Goal: Information Seeking & Learning: Learn about a topic

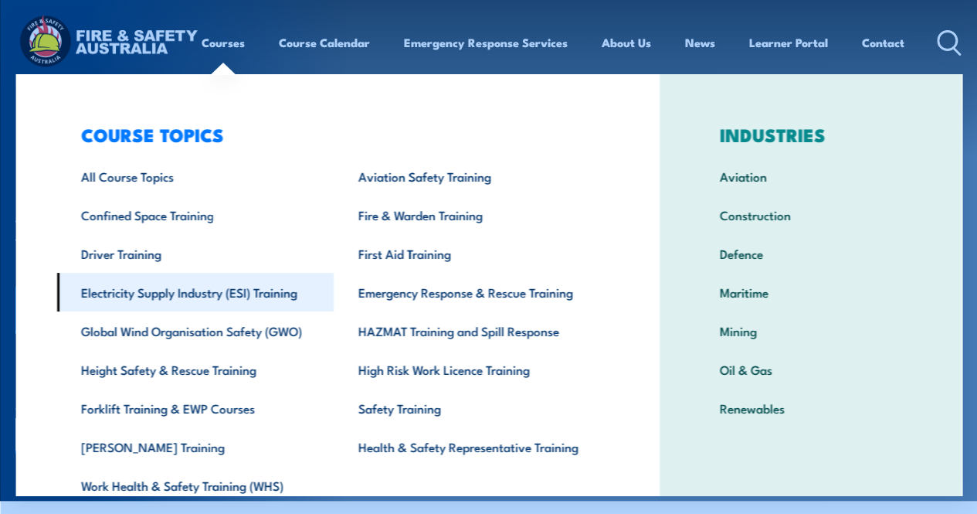
scroll to position [66, 0]
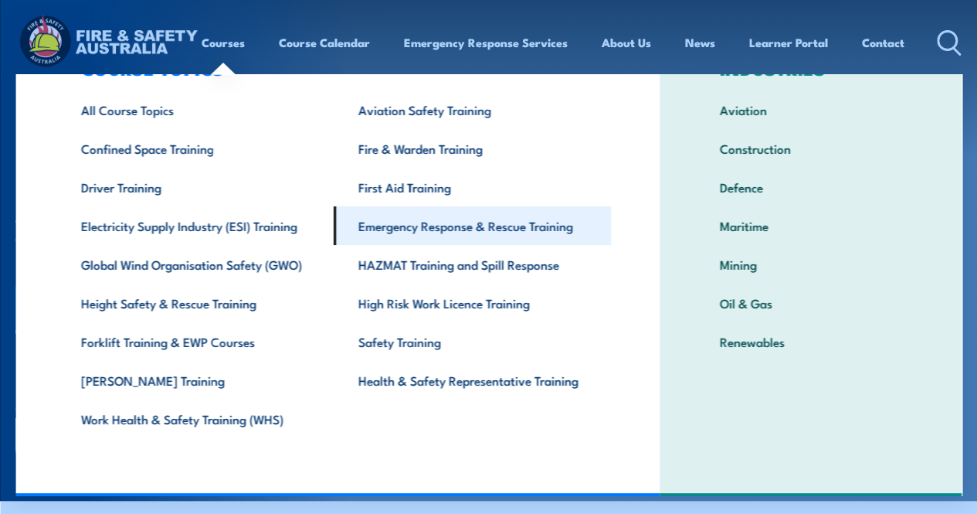
click at [428, 229] on link "Emergency Response & Rescue Training" at bounding box center [472, 225] width 277 height 39
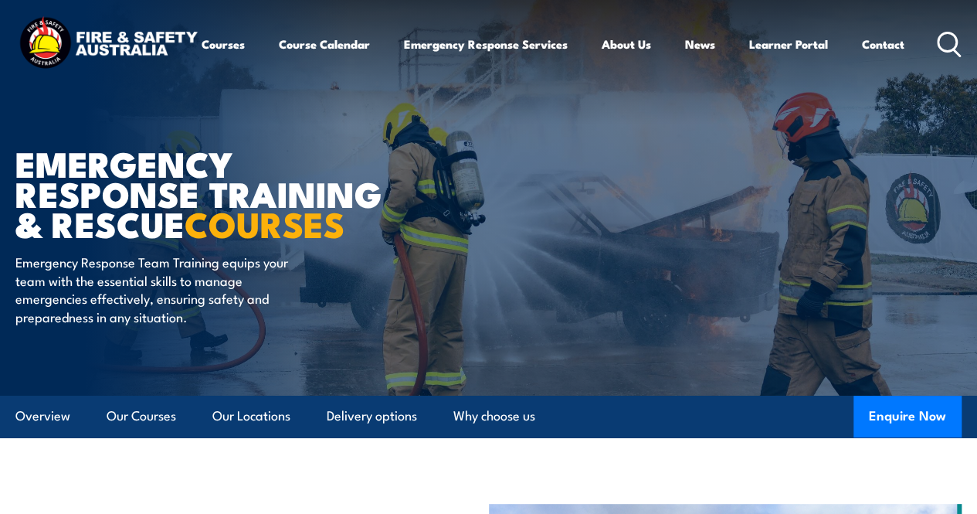
click at [937, 57] on icon at bounding box center [949, 44] width 25 height 25
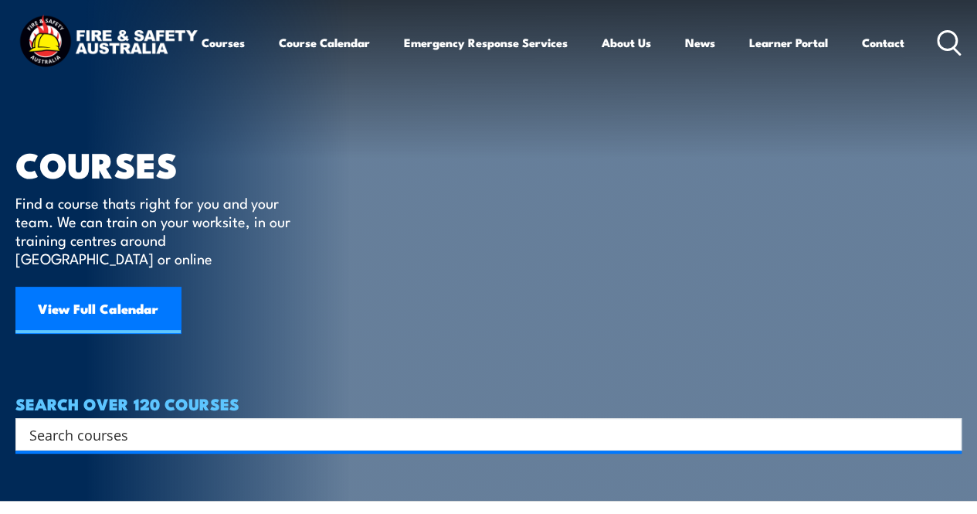
click at [39, 422] on input "Search input" at bounding box center [478, 433] width 898 height 23
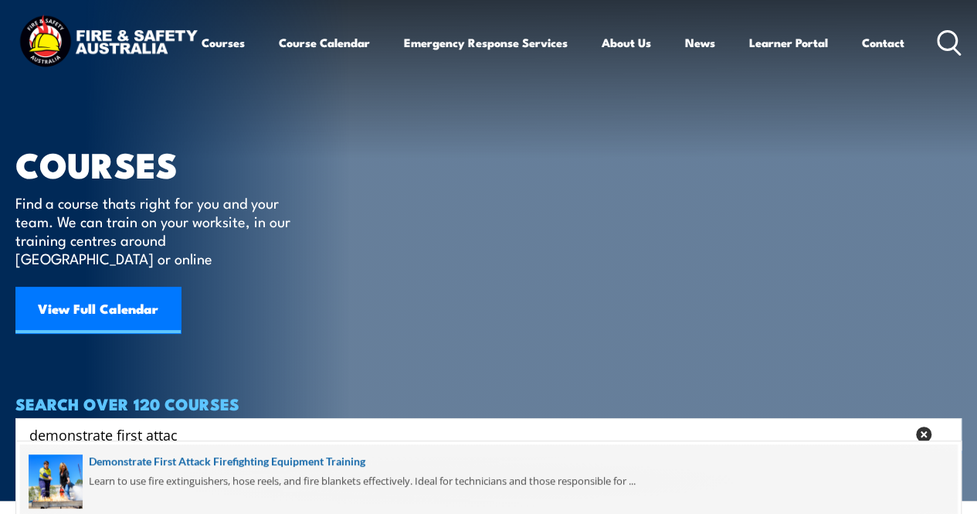
type input "demonstrate first attac"
click at [137, 458] on span at bounding box center [488, 480] width 937 height 73
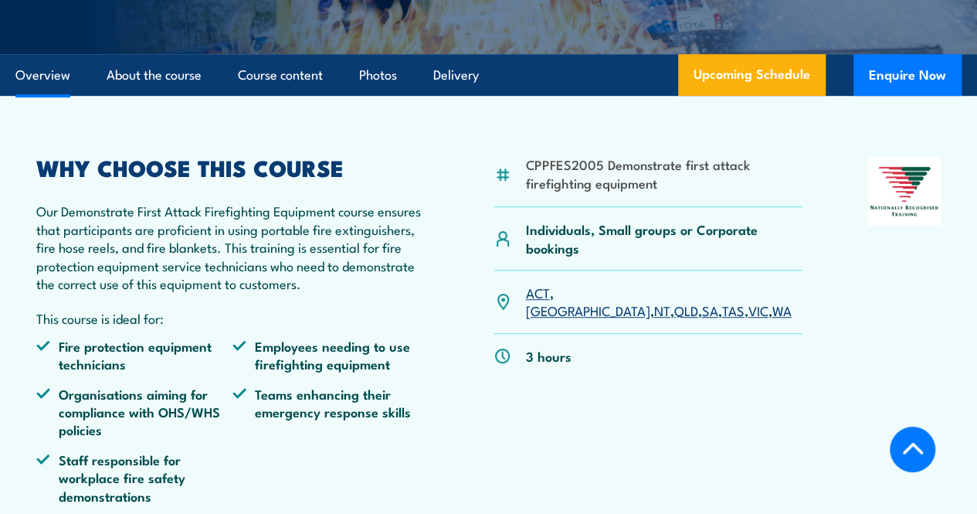
scroll to position [463, 0]
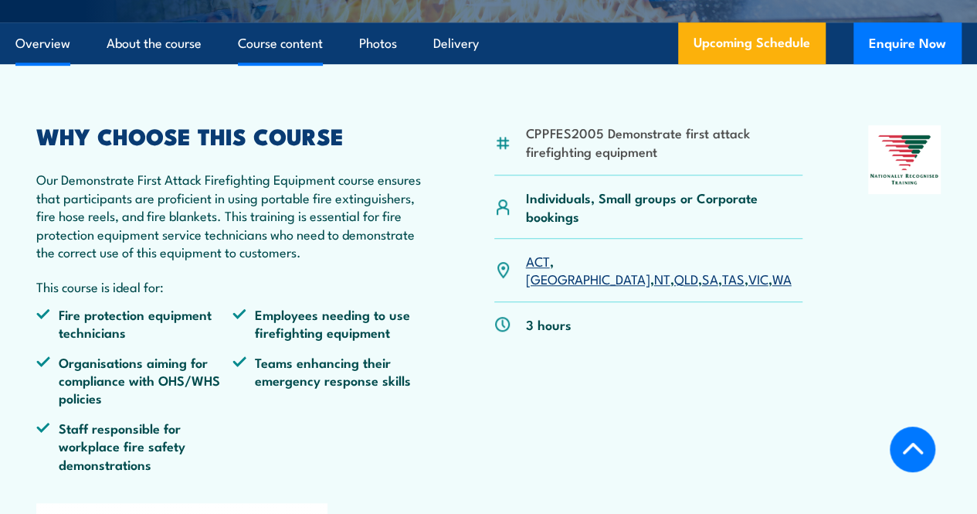
click at [302, 64] on link "Course content" at bounding box center [280, 43] width 85 height 41
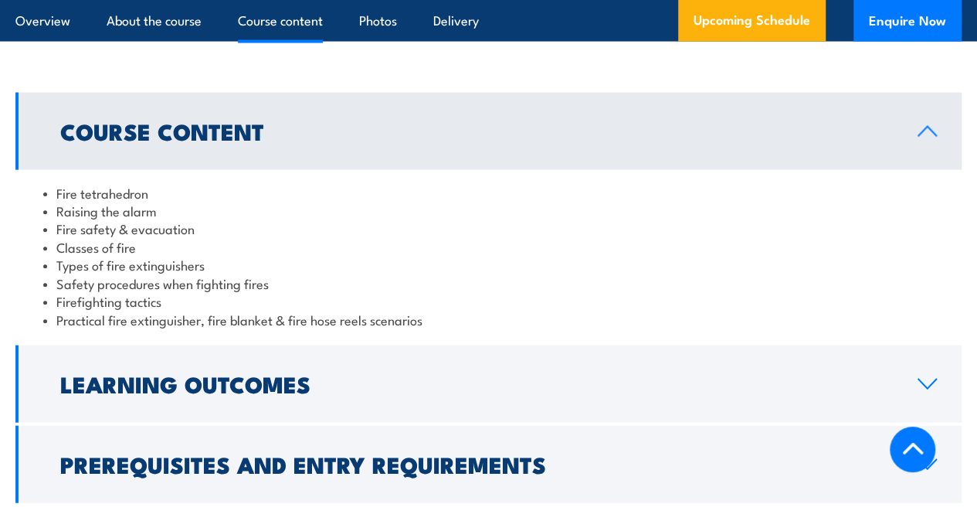
scroll to position [1638, 0]
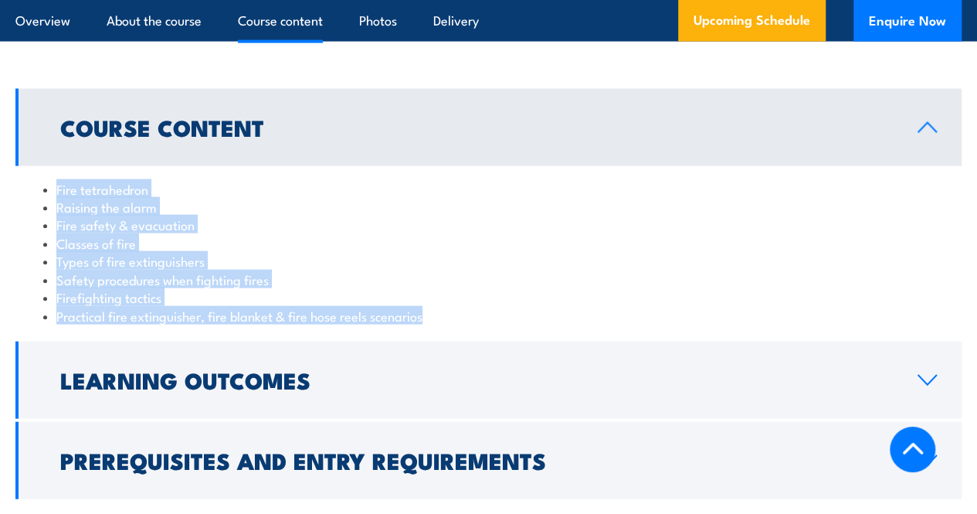
drag, startPoint x: 56, startPoint y: 195, endPoint x: 429, endPoint y: 319, distance: 392.3
click at [429, 319] on ul "Fire tetrahedron Raising the alarm Fire safety & evacuation Classes of fire Typ…" at bounding box center [488, 252] width 891 height 144
copy ul "Fire tetrahedron Raising the alarm Fire safety & evacuation Classes of fire Typ…"
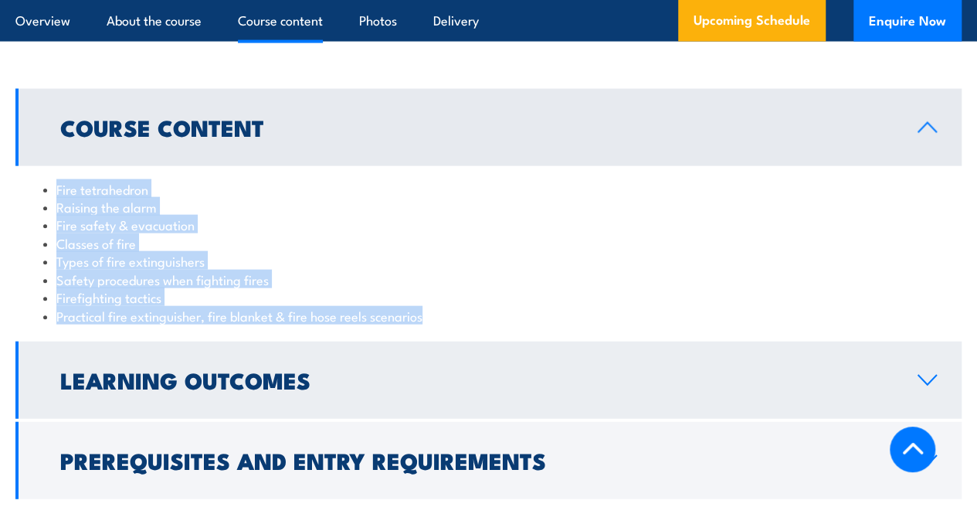
click at [925, 386] on icon at bounding box center [927, 380] width 21 height 12
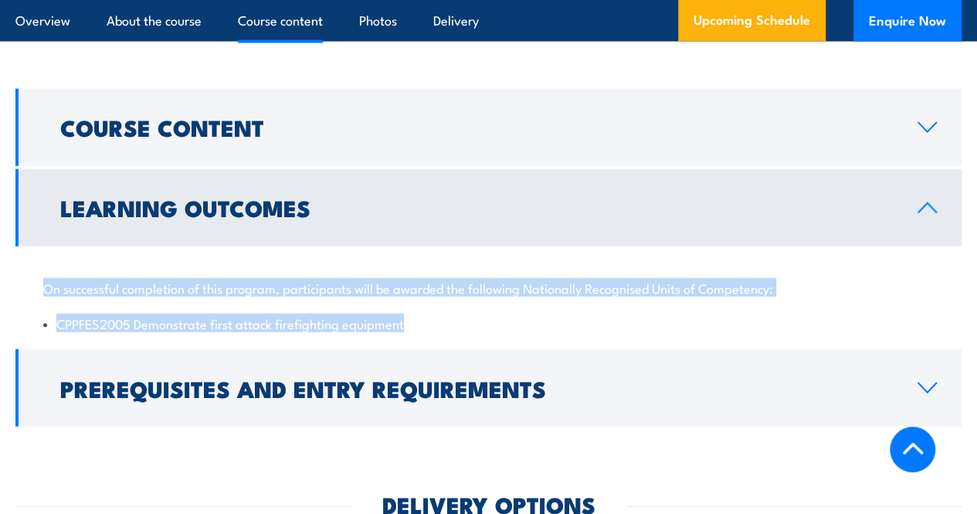
drag, startPoint x: 43, startPoint y: 295, endPoint x: 412, endPoint y: 322, distance: 370.2
click at [412, 322] on div "On successful completion of this program, participants will be awarded the foll…" at bounding box center [488, 296] width 946 height 100
copy div "On successful completion of this program, participants will be awarded the foll…"
